Goal: Task Accomplishment & Management: Manage account settings

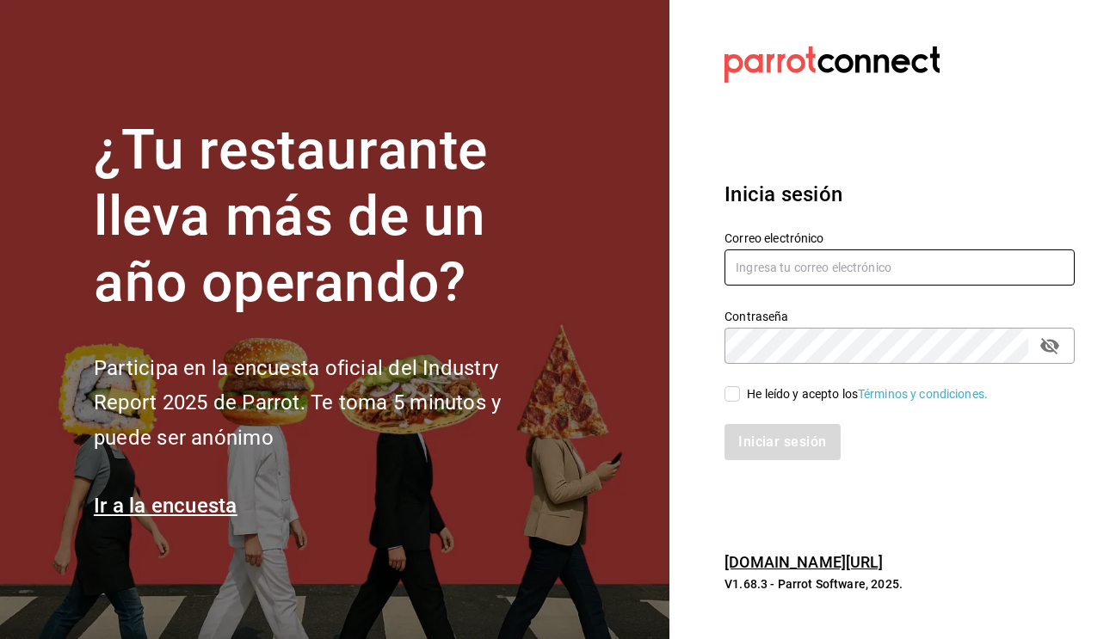
click at [877, 262] on input "text" at bounding box center [899, 267] width 350 height 36
click at [1055, 271] on input "text" at bounding box center [899, 267] width 350 height 36
type input "multiuser@rocco.com"
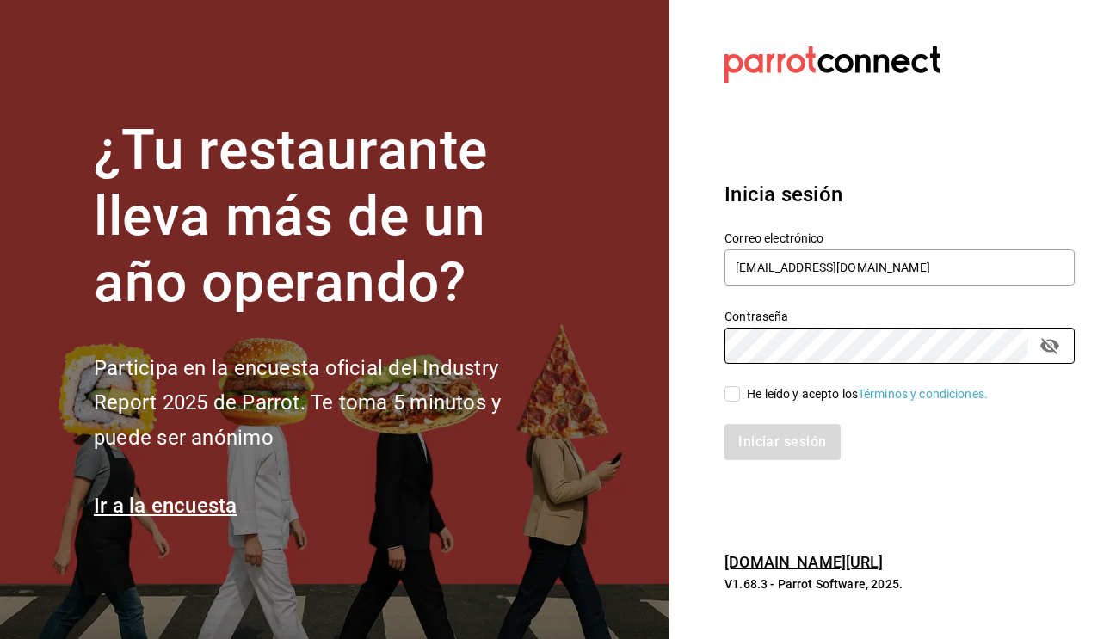
click at [730, 390] on input "He leído y acepto los Términos y condiciones." at bounding box center [731, 393] width 15 height 15
checkbox input "true"
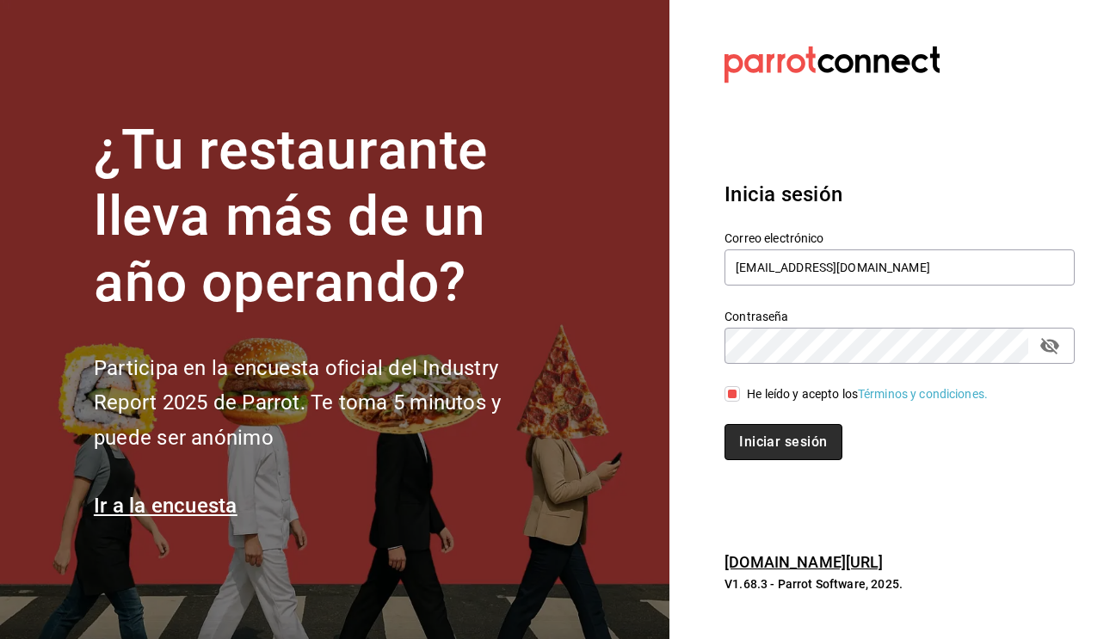
click at [764, 430] on button "Iniciar sesión" at bounding box center [782, 442] width 117 height 36
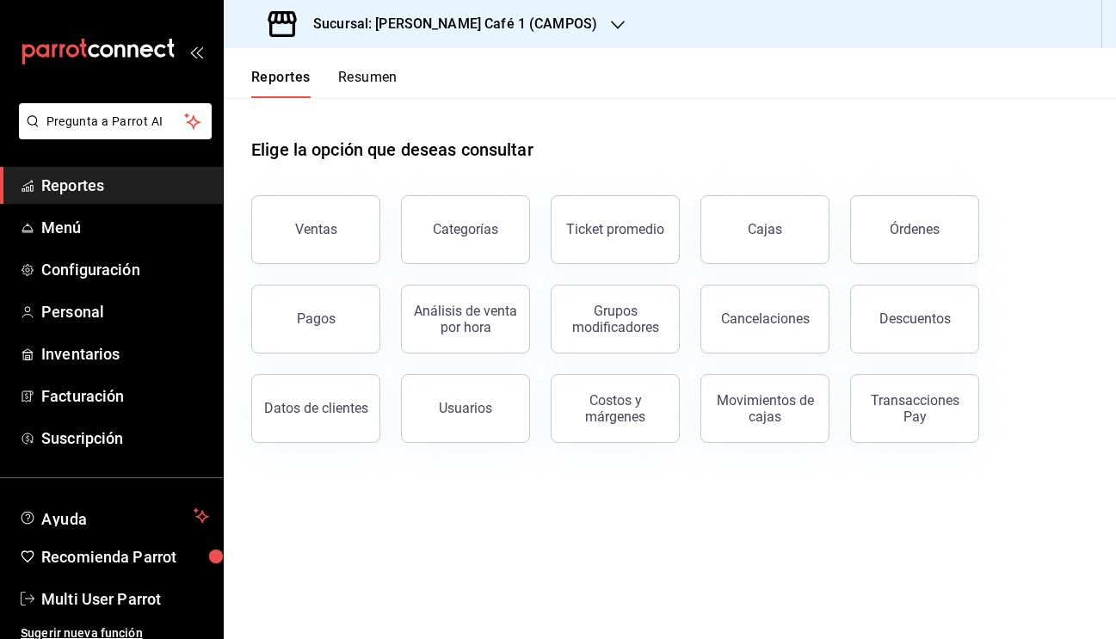
click at [365, 79] on button "Resumen" at bounding box center [367, 83] width 59 height 29
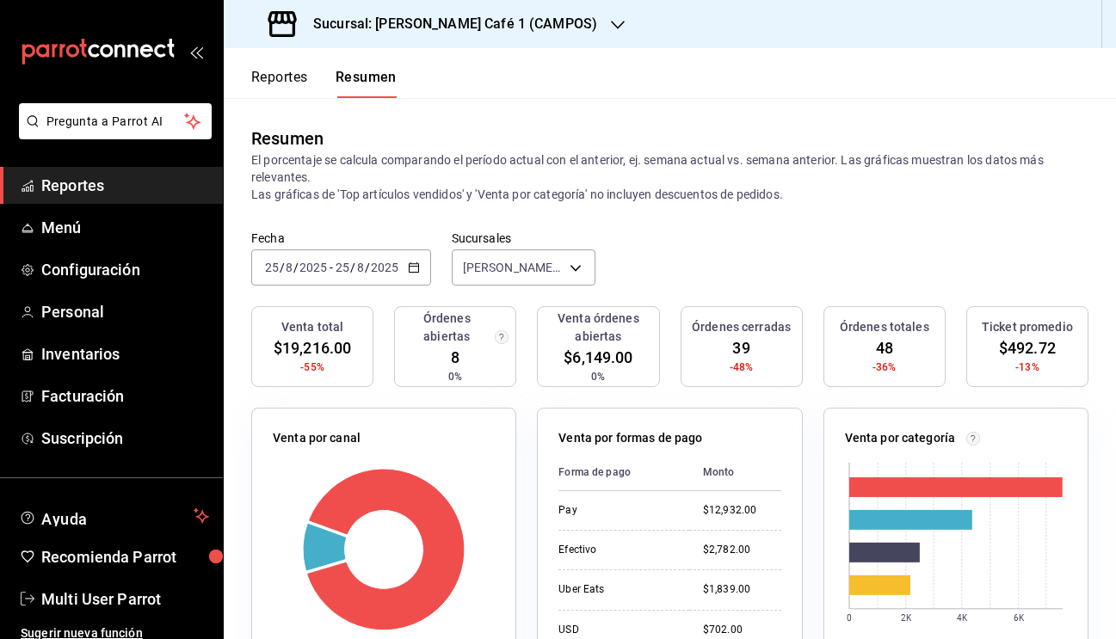
click at [471, 17] on h3 "Sucursal: Rocco Café 1 (CAMPOS)" at bounding box center [448, 24] width 298 height 21
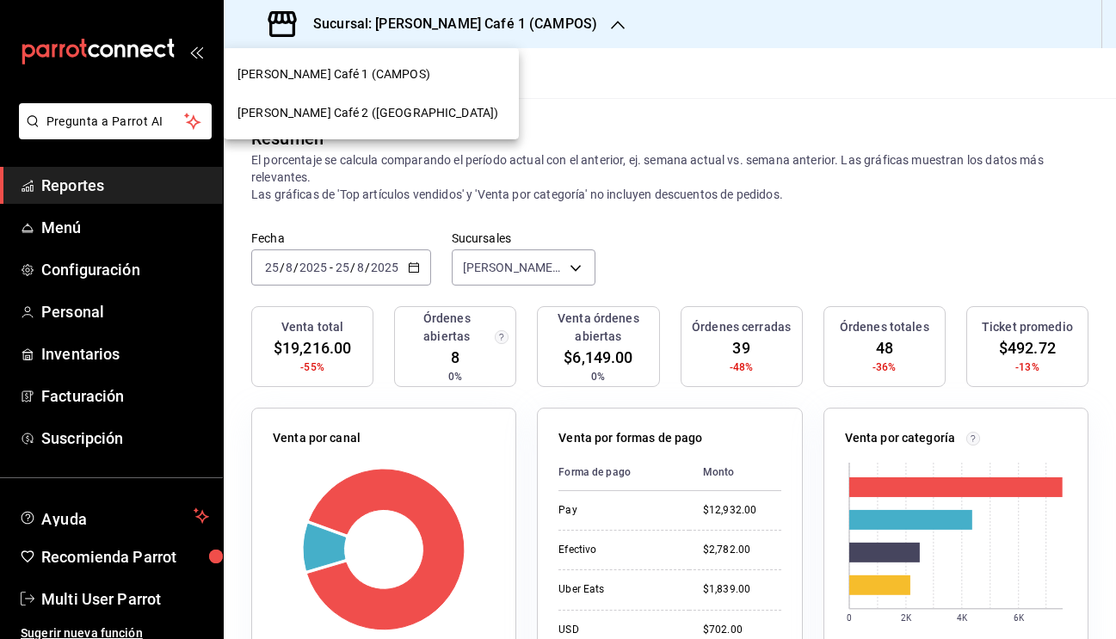
click at [350, 110] on span "Rocco Café 2 (CANTABRIA)" at bounding box center [367, 113] width 261 height 18
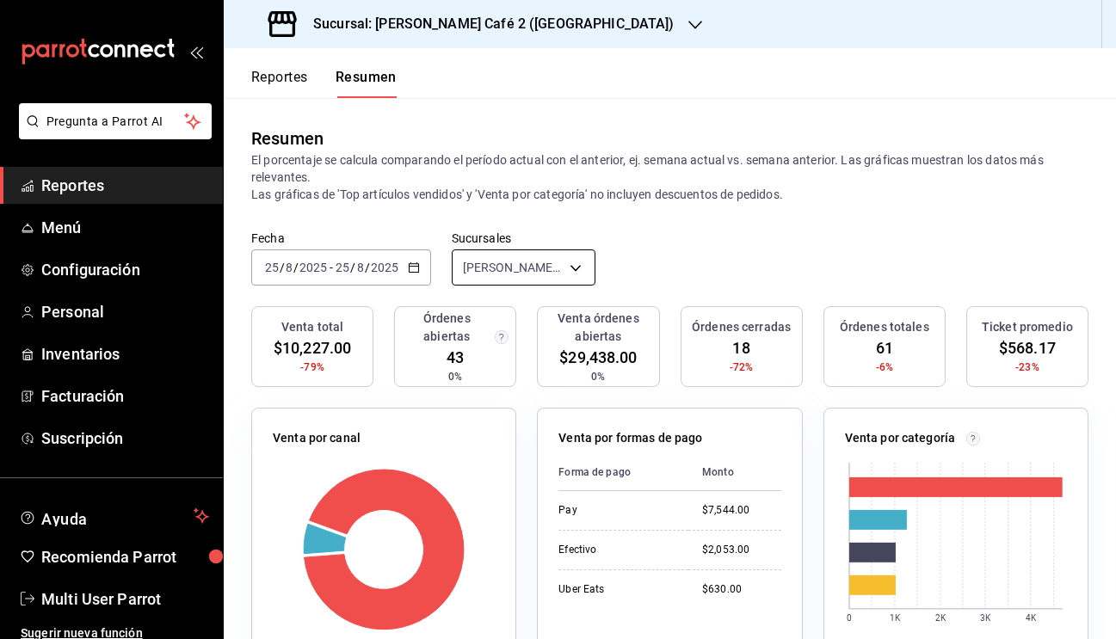
click at [526, 266] on body "Pregunta a Parrot AI Reportes Menú Configuración Personal Inventarios Facturaci…" at bounding box center [558, 319] width 1116 height 639
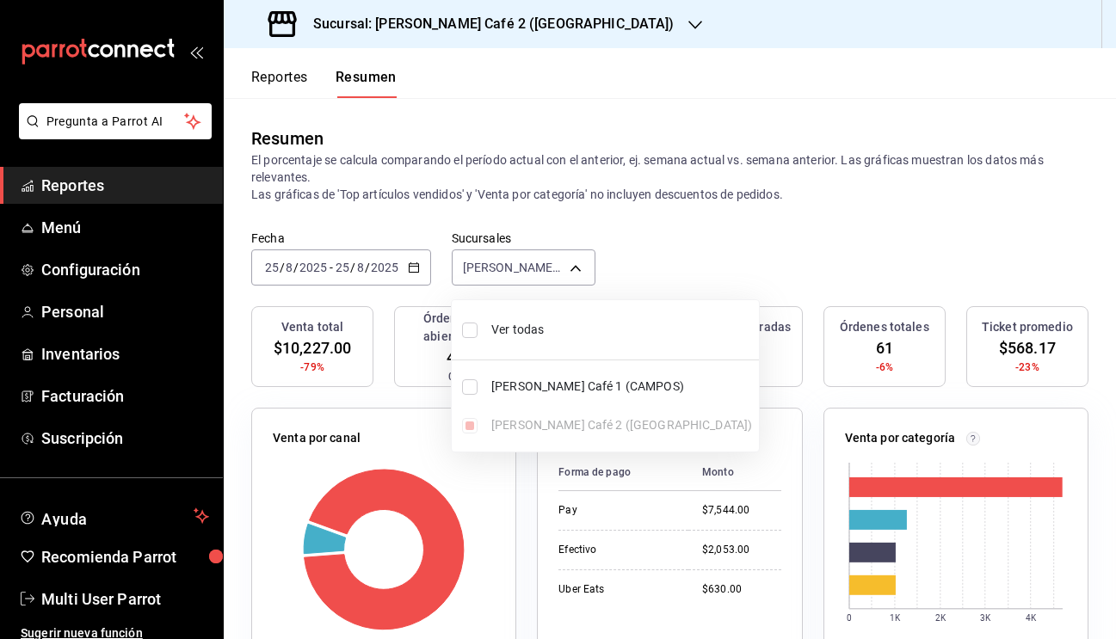
click at [463, 332] on input "checkbox" at bounding box center [469, 330] width 15 height 15
checkbox input "true"
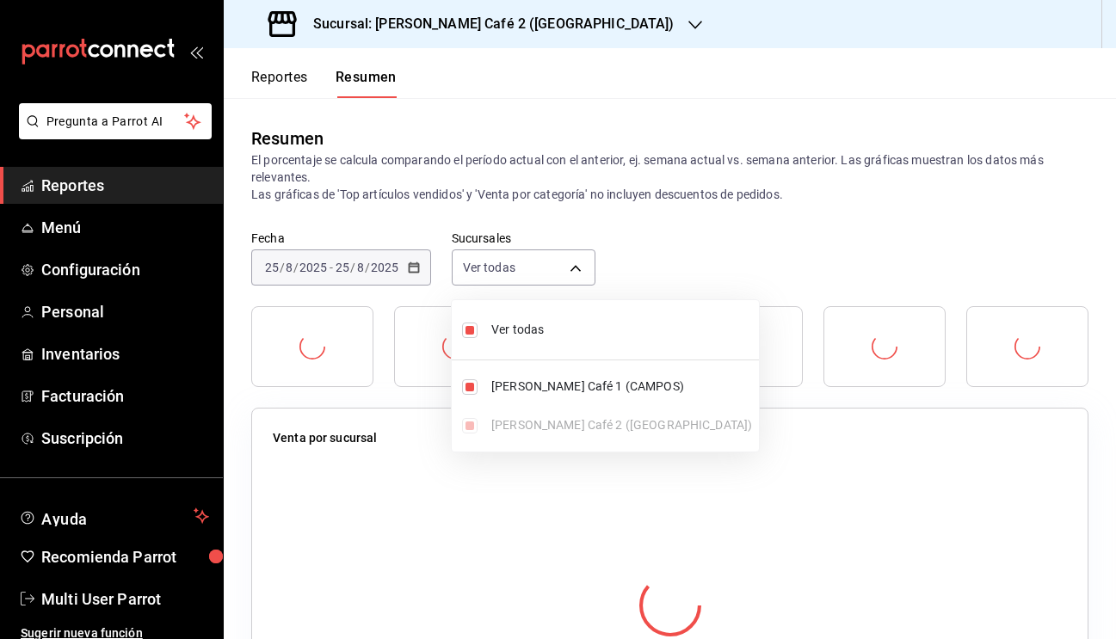
type input "[object Object],[object Object]"
checkbox input "true"
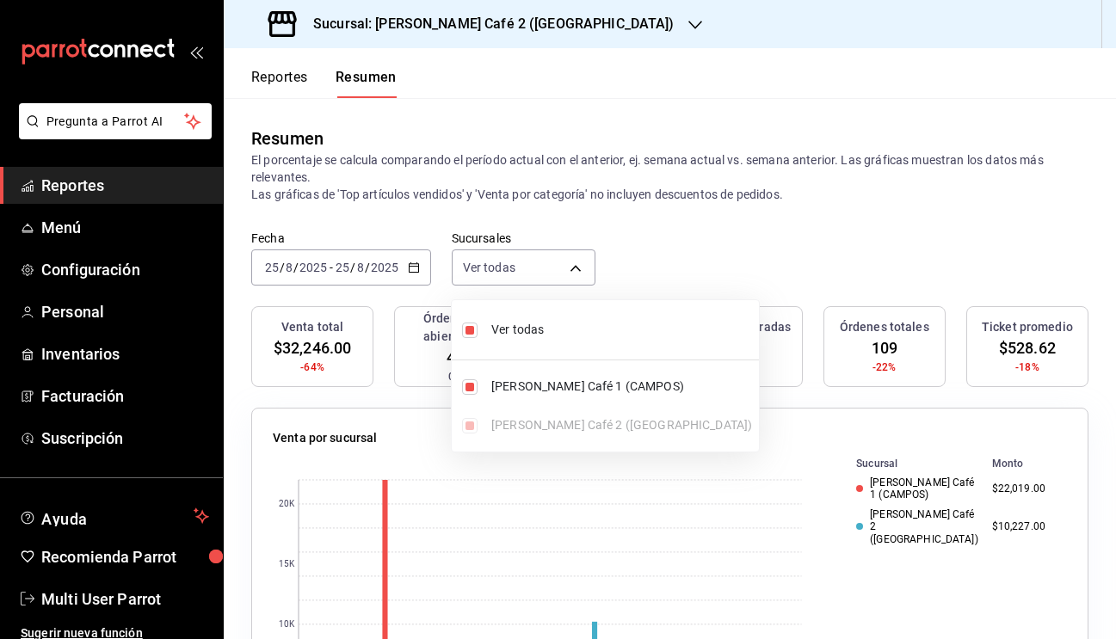
click at [764, 191] on div at bounding box center [558, 319] width 1116 height 639
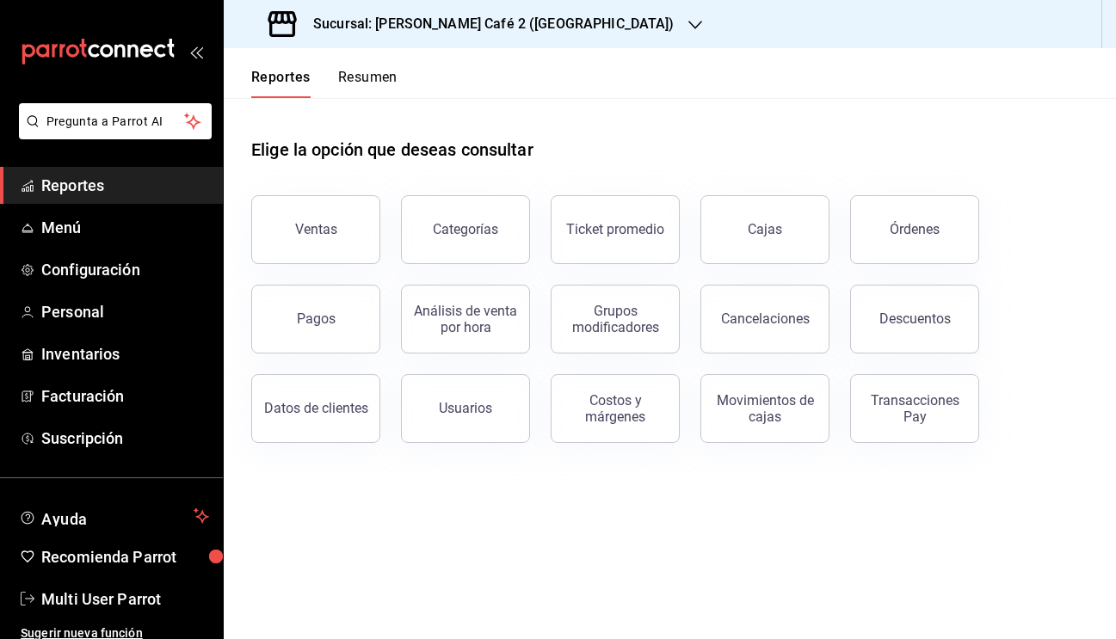
click at [372, 78] on button "Resumen" at bounding box center [367, 83] width 59 height 29
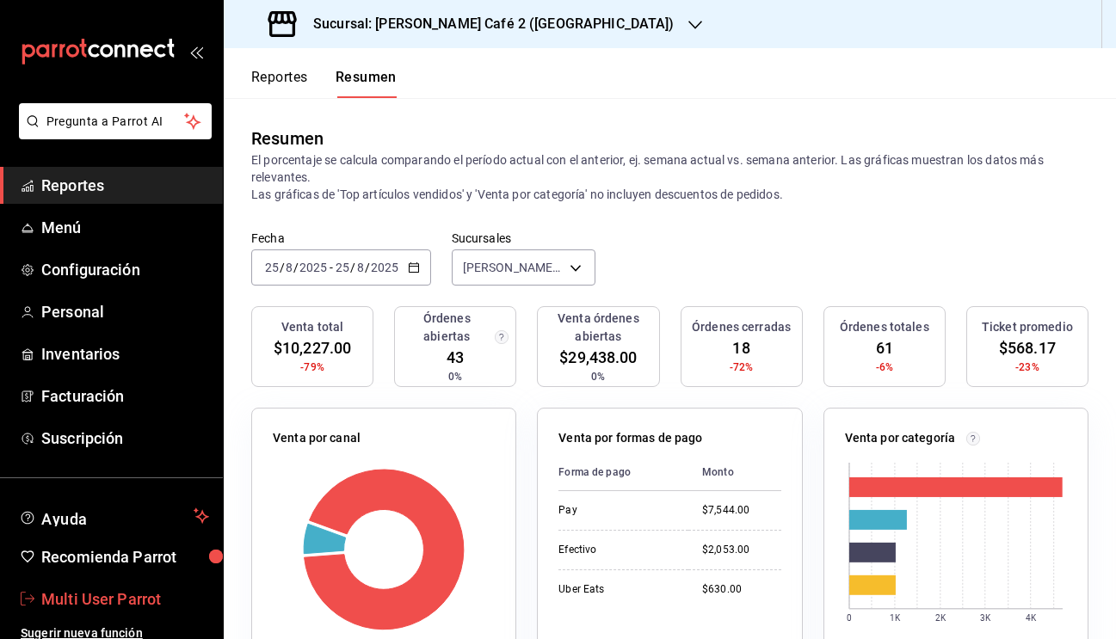
click at [139, 598] on span "Multi User Parrot" at bounding box center [125, 599] width 168 height 23
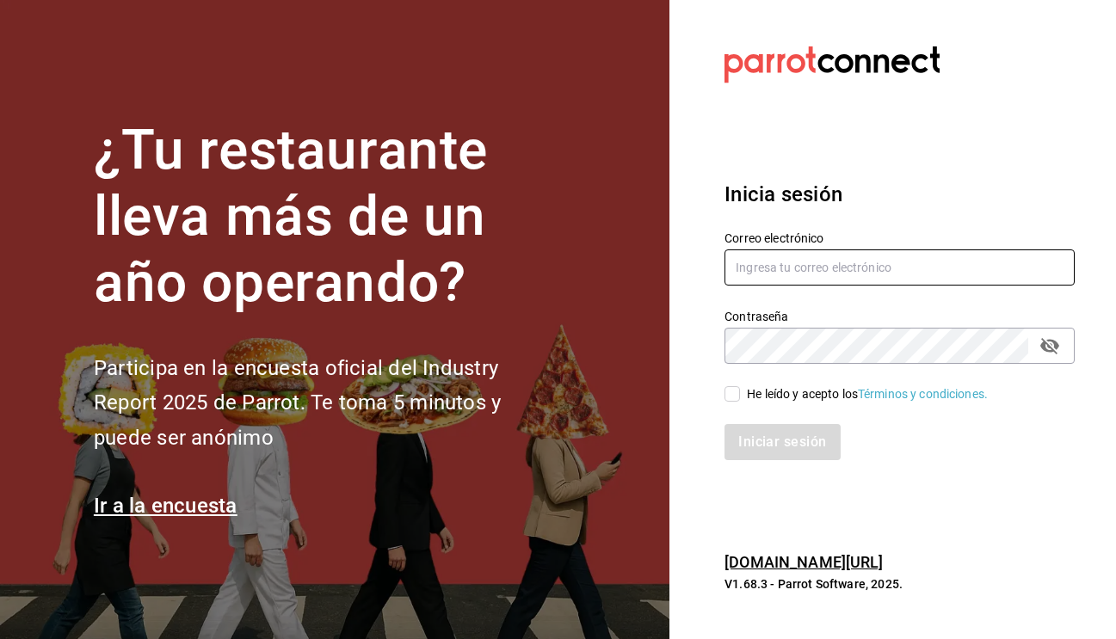
type input "mutliser@chilaquilazzos.com"
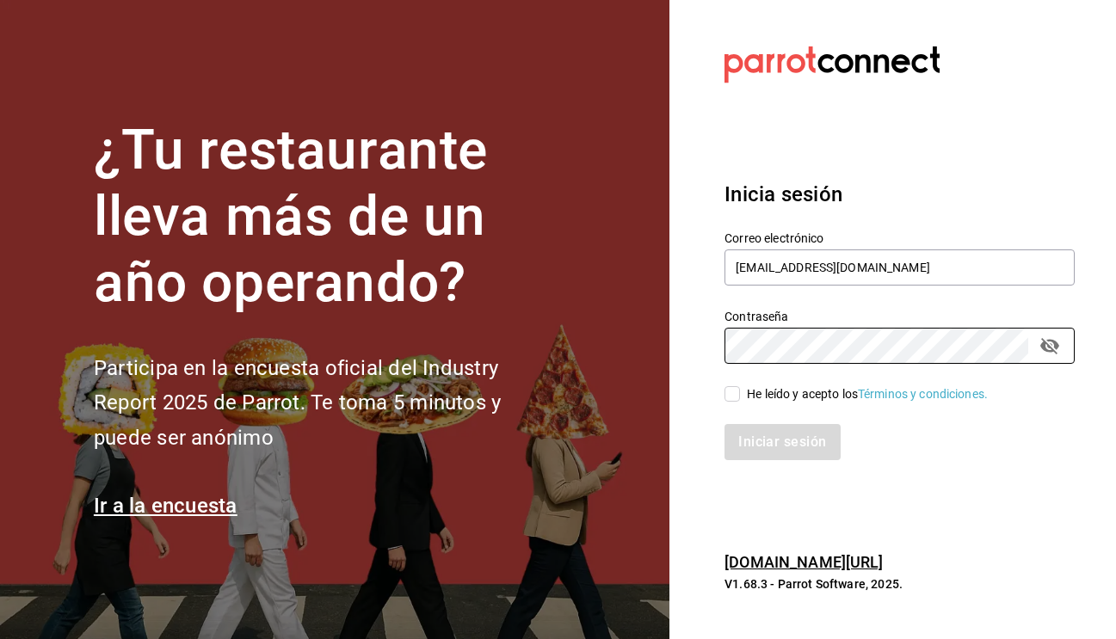
click at [733, 395] on input "He leído y acepto los Términos y condiciones." at bounding box center [731, 393] width 15 height 15
checkbox input "true"
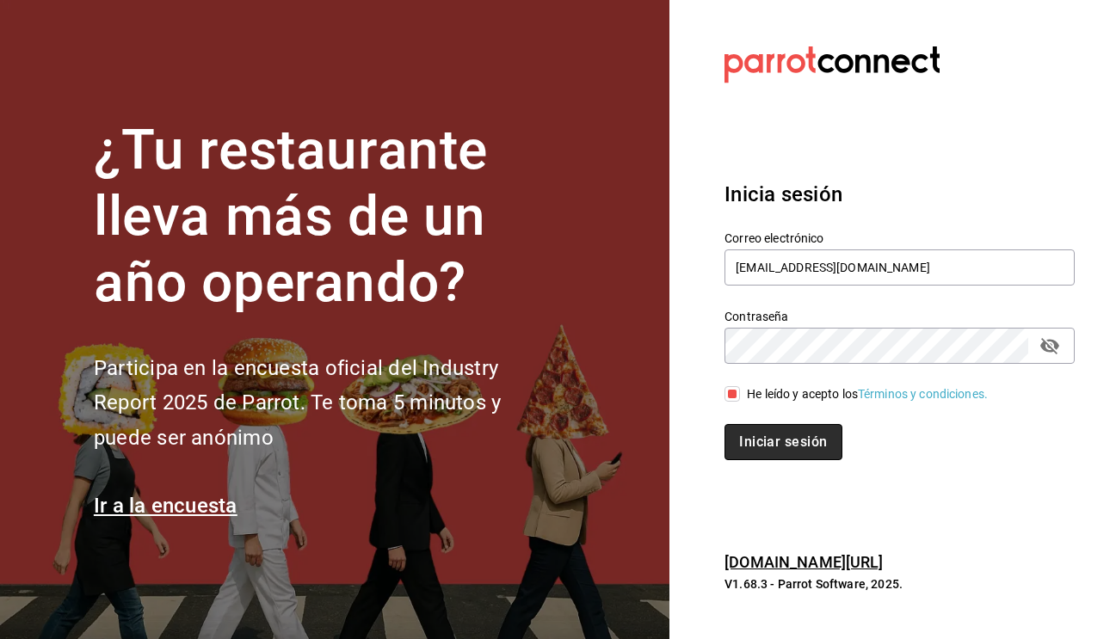
click at [750, 434] on button "Iniciar sesión" at bounding box center [782, 442] width 117 height 36
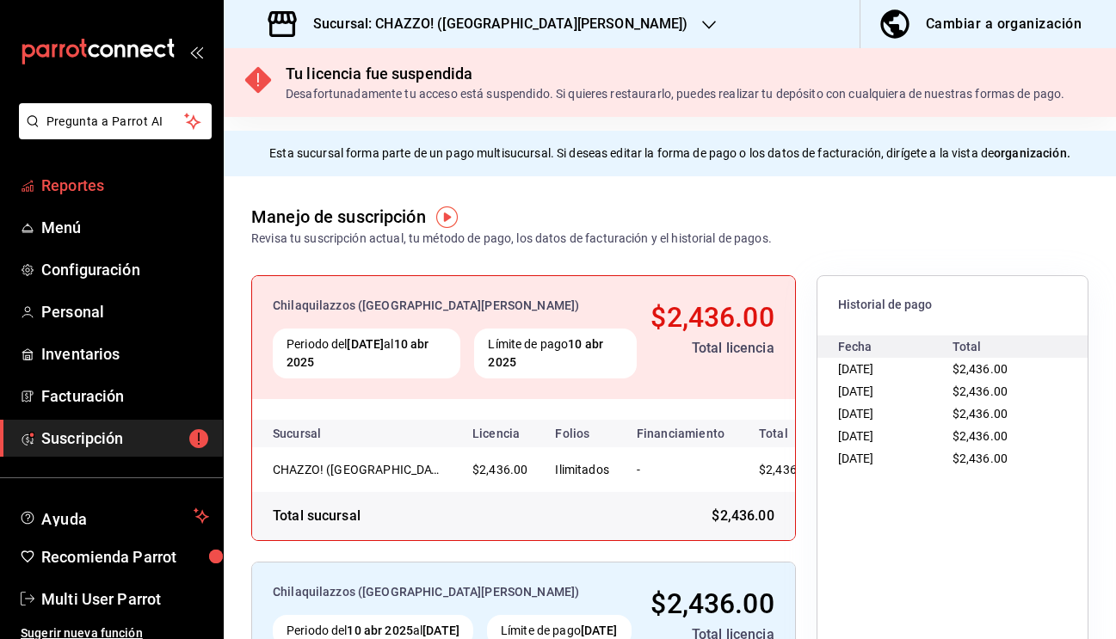
click at [73, 181] on span "Reportes" at bounding box center [125, 185] width 168 height 23
click at [507, 19] on h3 "Sucursal: CHAZZO! ([GEOGRAPHIC_DATA][PERSON_NAME])" at bounding box center [493, 24] width 389 height 21
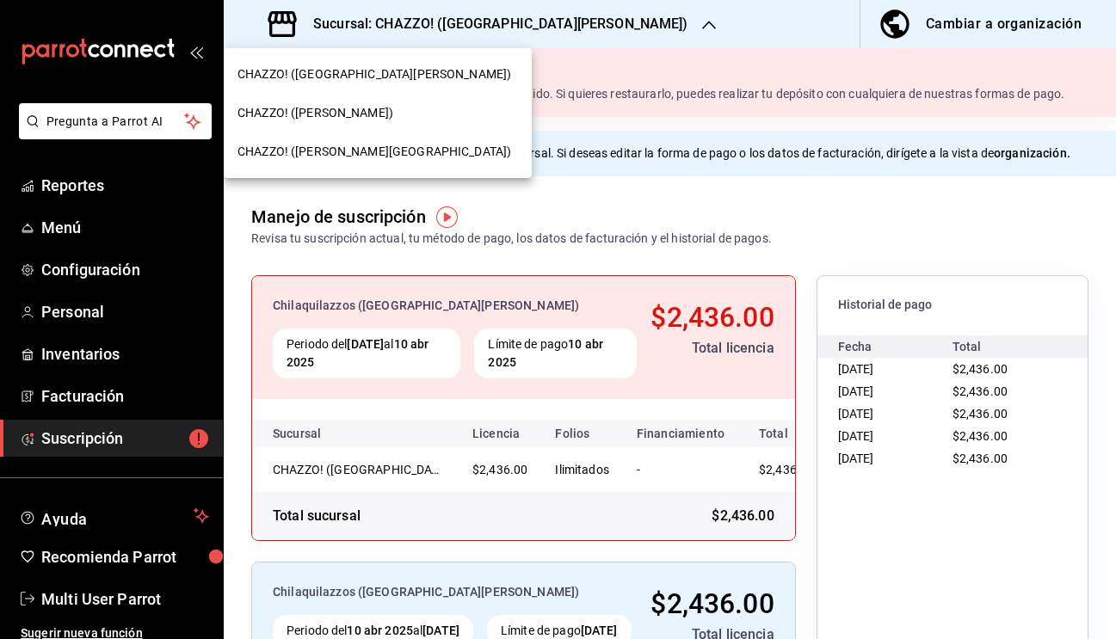
click at [415, 102] on div "CHAZZO! ([PERSON_NAME])" at bounding box center [378, 113] width 308 height 39
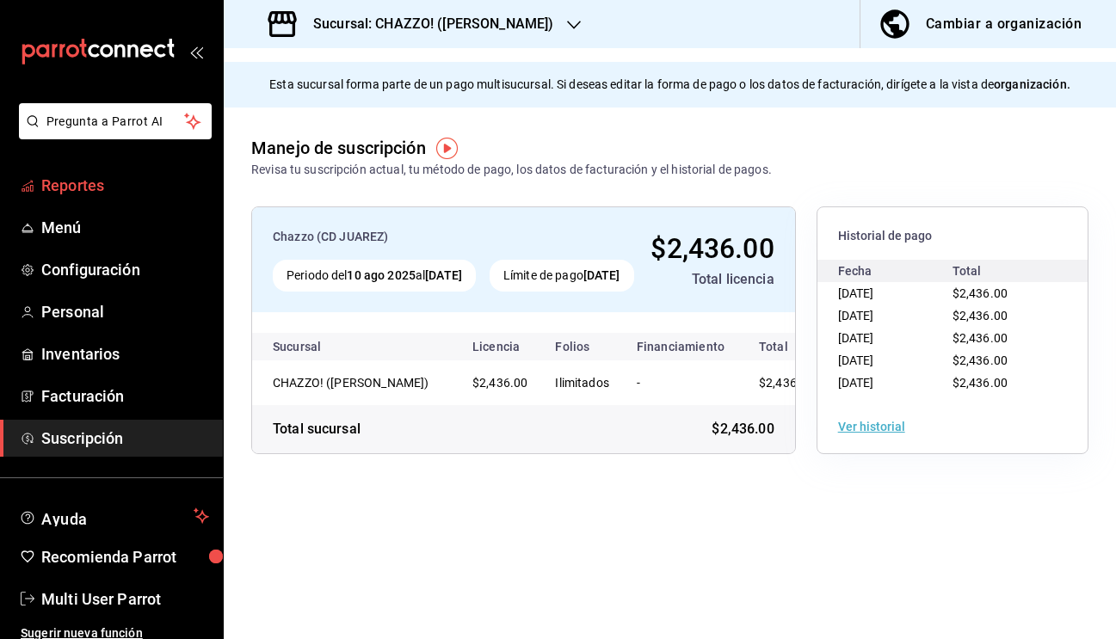
click at [71, 180] on span "Reportes" at bounding box center [125, 185] width 168 height 23
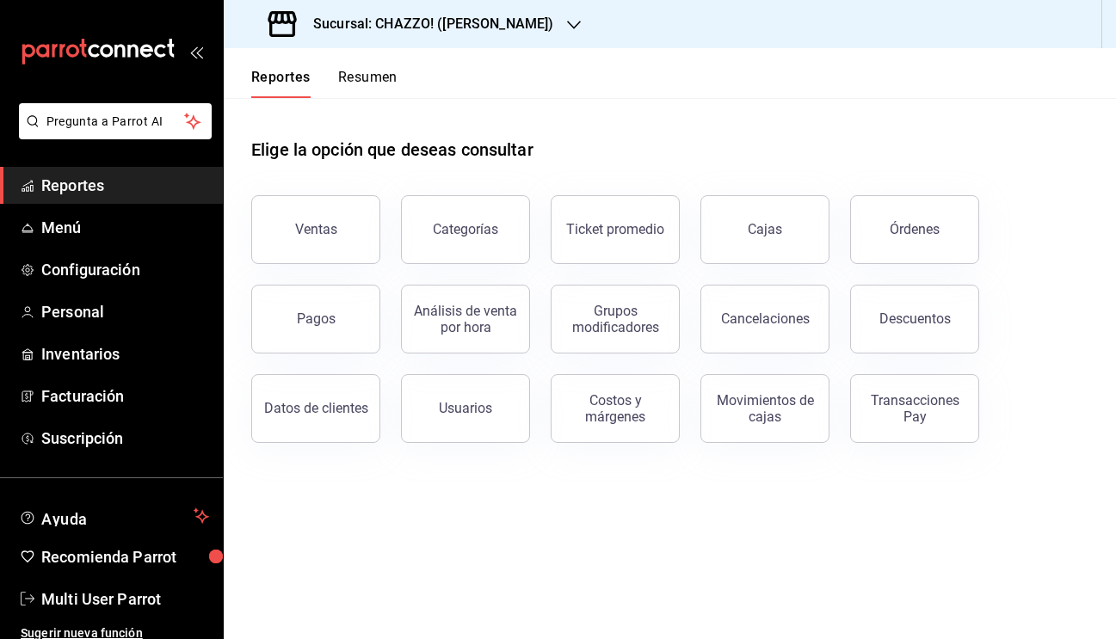
click at [513, 16] on h3 "Sucursal: CHAZZO! ([PERSON_NAME])" at bounding box center [426, 24] width 254 height 21
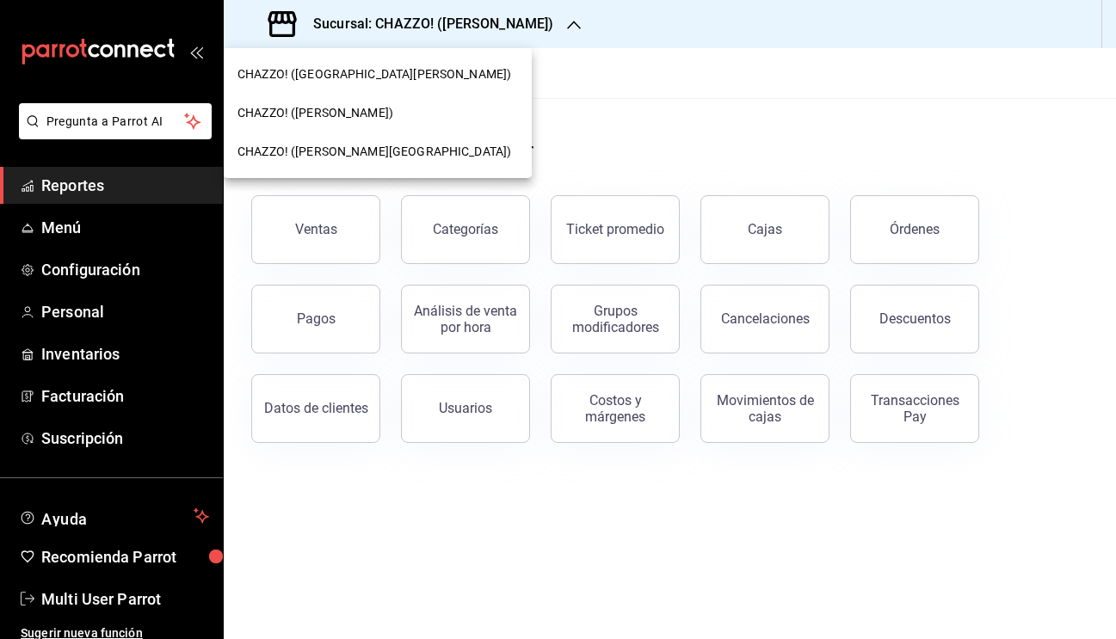
click at [368, 161] on div "CHAZZO! ([PERSON_NAME][GEOGRAPHIC_DATA])" at bounding box center [378, 151] width 308 height 39
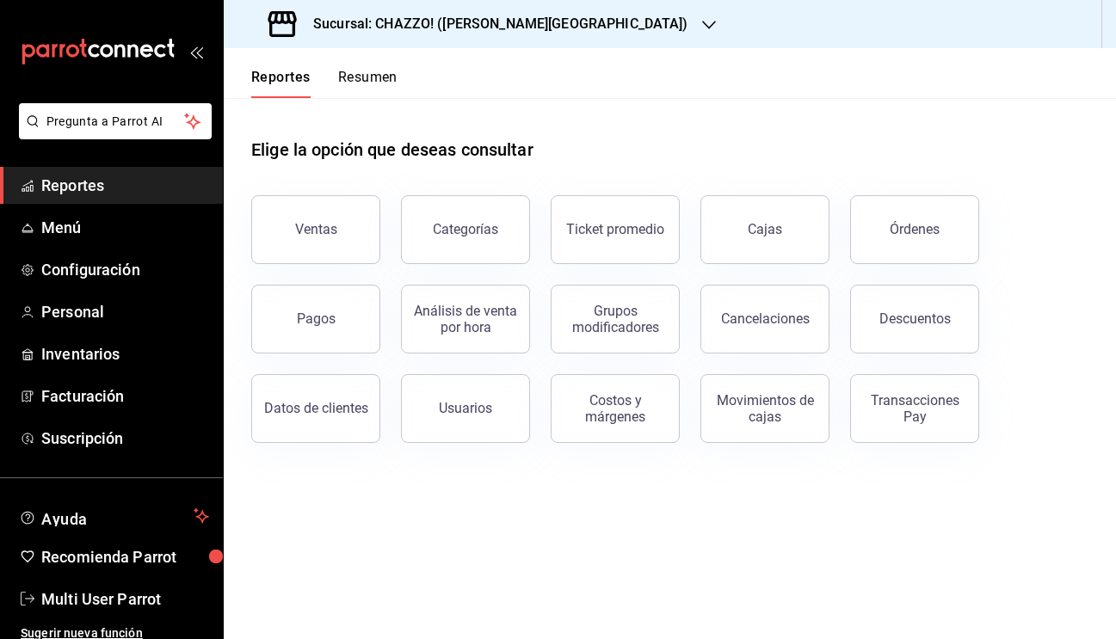
click at [379, 80] on button "Resumen" at bounding box center [367, 83] width 59 height 29
